Goal: Transaction & Acquisition: Book appointment/travel/reservation

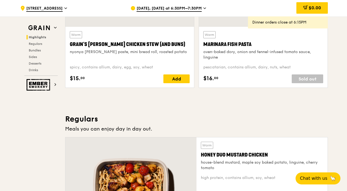
scroll to position [268, 0]
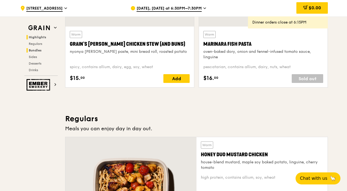
click at [38, 48] on span "Bundles" at bounding box center [35, 50] width 13 height 4
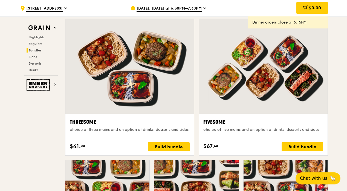
scroll to position [980, 0]
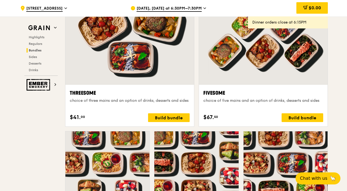
click at [232, 119] on div "$67. 50 Build bundle" at bounding box center [263, 117] width 120 height 9
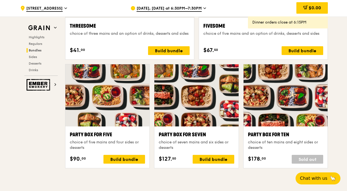
scroll to position [1061, 0]
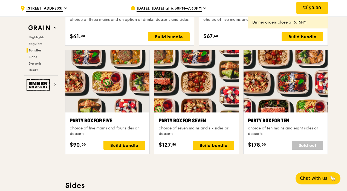
click at [201, 7] on div "[DATE], [DATE] at 6:30PM–7:30PM" at bounding box center [182, 8] width 102 height 16
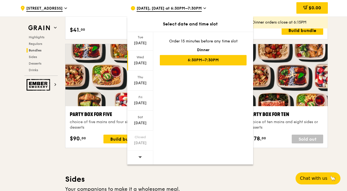
scroll to position [1067, 0]
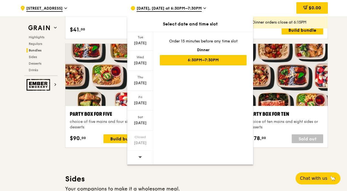
click at [141, 159] on icon at bounding box center [140, 157] width 4 height 4
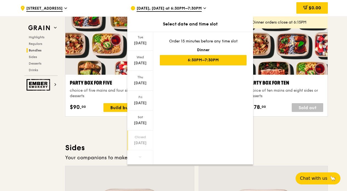
scroll to position [1100, 0]
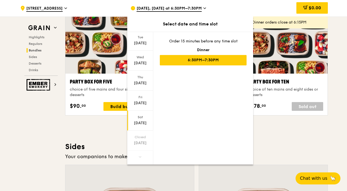
click at [144, 124] on div "[DATE]" at bounding box center [140, 122] width 24 height 5
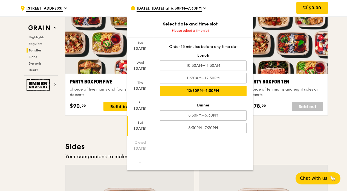
click at [205, 90] on div "12:30PM–1:30PM" at bounding box center [203, 91] width 87 height 10
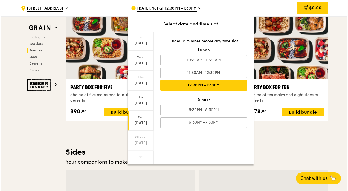
scroll to position [1105, 0]
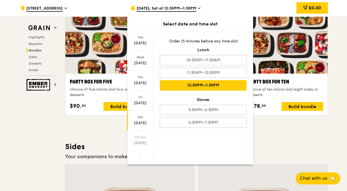
click at [311, 83] on div "Party Box for Ten" at bounding box center [285, 82] width 75 height 8
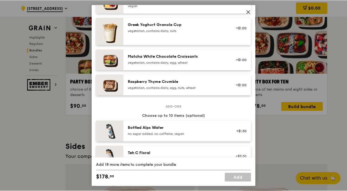
scroll to position [474, 0]
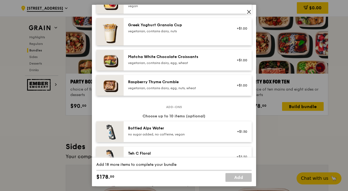
click at [247, 11] on icon at bounding box center [249, 11] width 5 height 5
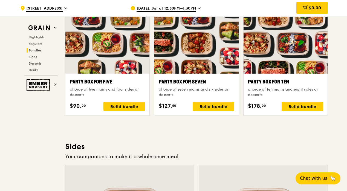
click at [247, 11] on div "$0.00" at bounding box center [284, 8] width 88 height 16
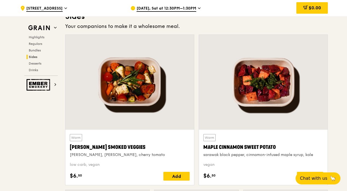
scroll to position [1235, 0]
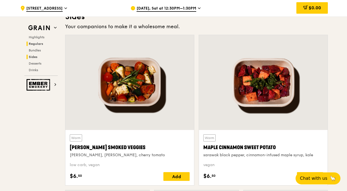
click at [39, 42] on span "Regulars" at bounding box center [36, 44] width 15 height 4
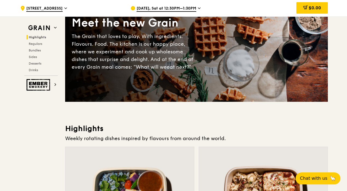
scroll to position [0, 0]
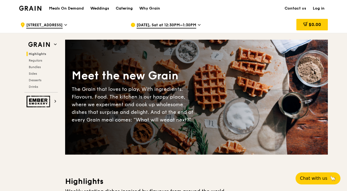
click at [131, 7] on div "Catering" at bounding box center [124, 8] width 17 height 16
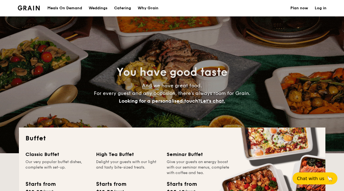
select select
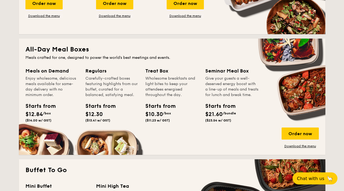
scroll to position [210, 0]
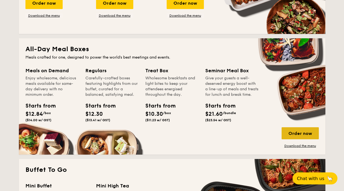
click at [283, 136] on div "Order now" at bounding box center [300, 133] width 37 height 12
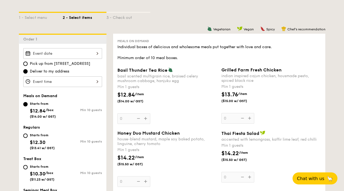
scroll to position [121, 0]
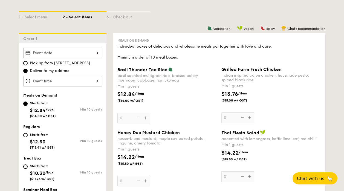
click at [61, 53] on input "Basil Thunder Tea Rice basil scented multigrain rice, braised celery mushroom c…" at bounding box center [62, 53] width 79 height 11
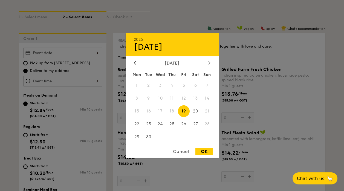
click at [207, 61] on div "September 2025" at bounding box center [172, 62] width 93 height 5
click at [207, 61] on div at bounding box center [209, 62] width 5 height 5
click at [211, 63] on div at bounding box center [209, 62] width 5 height 5
click at [134, 65] on div at bounding box center [134, 62] width 5 height 5
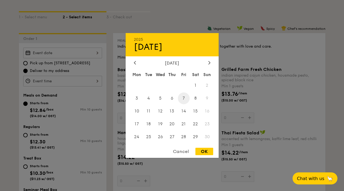
click at [182, 99] on span "7" at bounding box center [184, 99] width 12 height 12
click at [200, 149] on div "OK" at bounding box center [204, 151] width 18 height 7
type input "Nov 07, 2025"
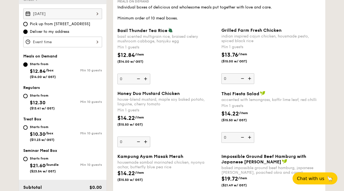
scroll to position [161, 0]
